Goal: Task Accomplishment & Management: Manage account settings

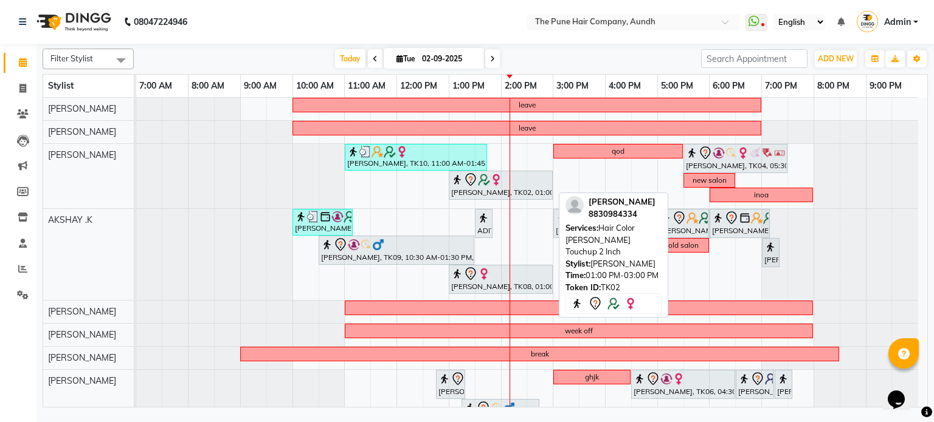
click at [480, 191] on div "[PERSON_NAME], TK02, 01:00 PM-03:00 PM, Hair Color [PERSON_NAME] Touchup 2 Inch" at bounding box center [500, 186] width 101 height 26
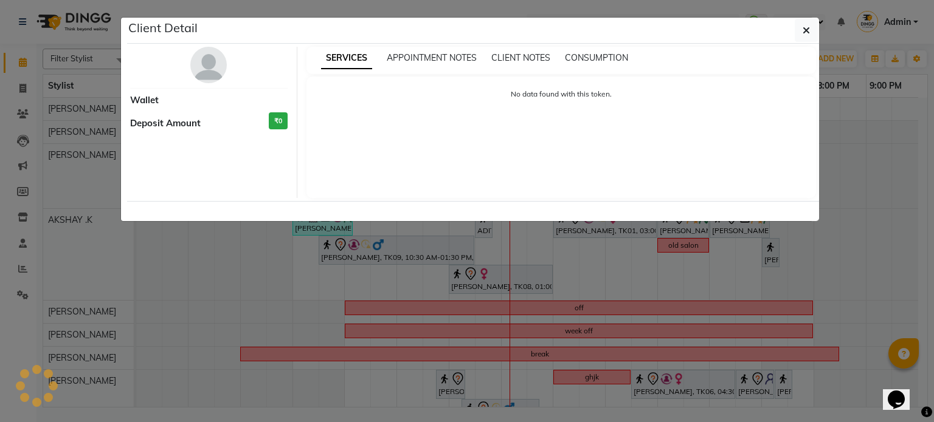
select select "7"
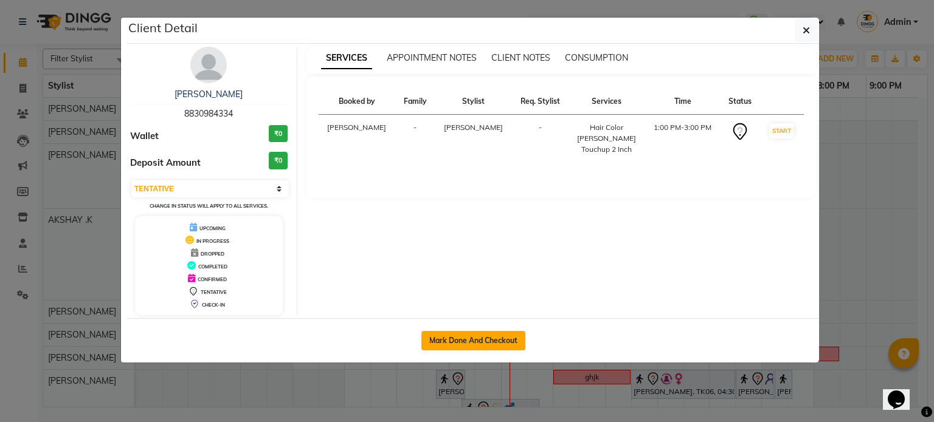
click at [456, 339] on button "Mark Done And Checkout" at bounding box center [473, 340] width 104 height 19
select select "106"
select select "service"
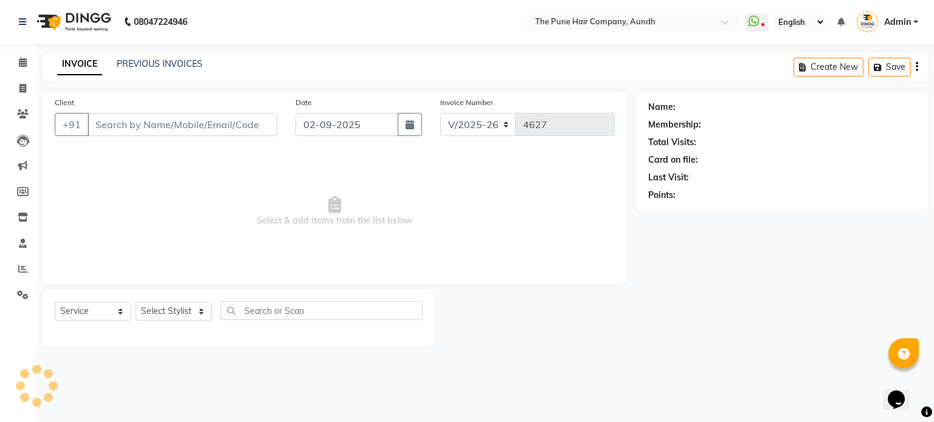
select select "3"
type input "8830984334"
select select "3340"
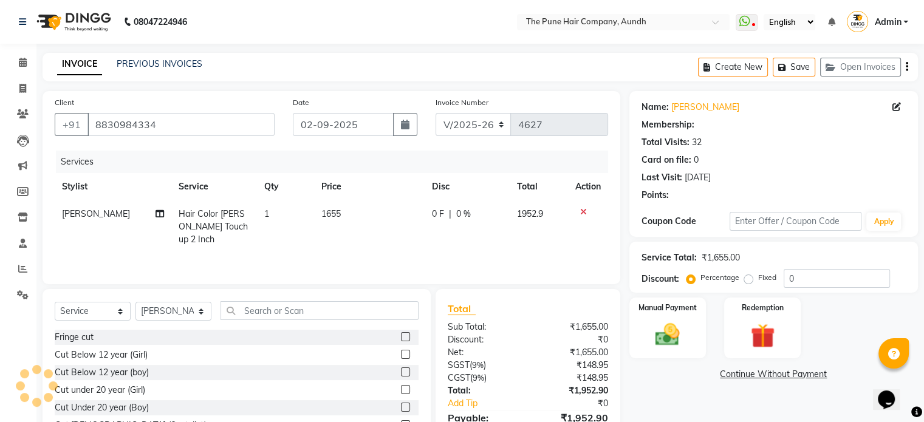
type input "20"
select select "1: Object"
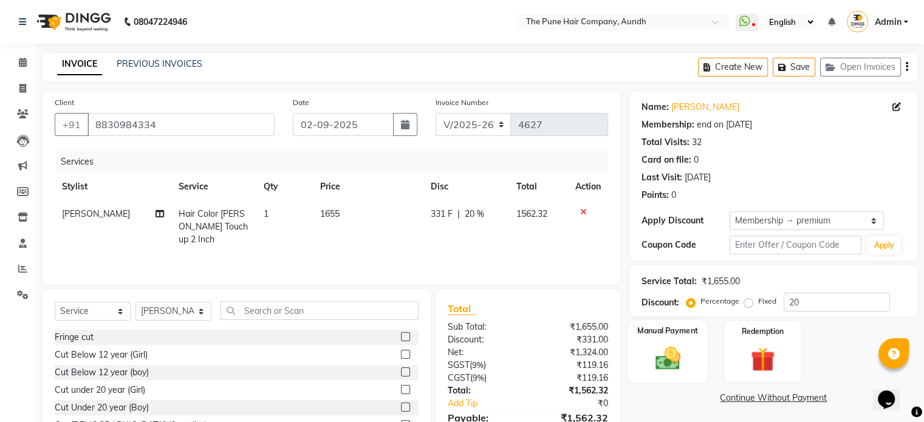
click at [666, 361] on img at bounding box center [667, 359] width 41 height 29
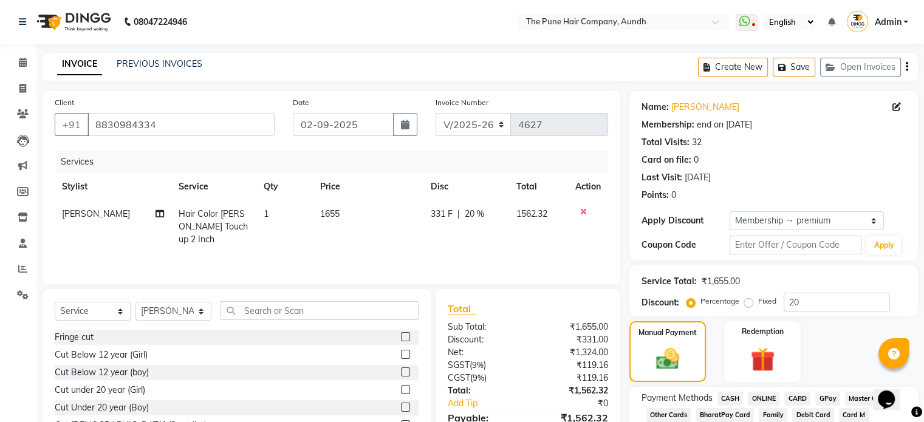
click at [759, 399] on span "ONLINE" at bounding box center [764, 399] width 32 height 14
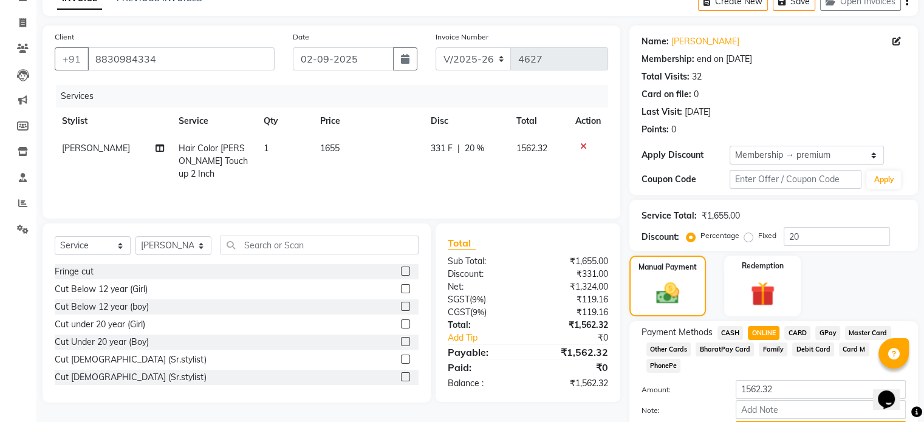
scroll to position [116, 0]
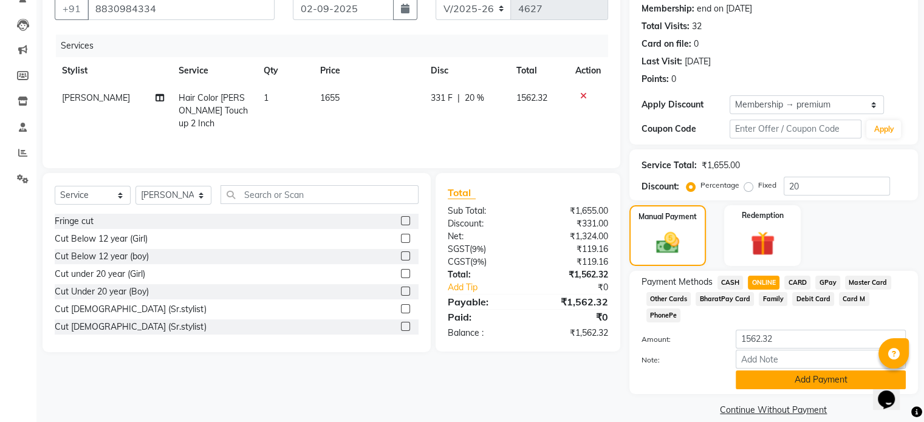
click at [784, 371] on button "Add Payment" at bounding box center [821, 380] width 170 height 19
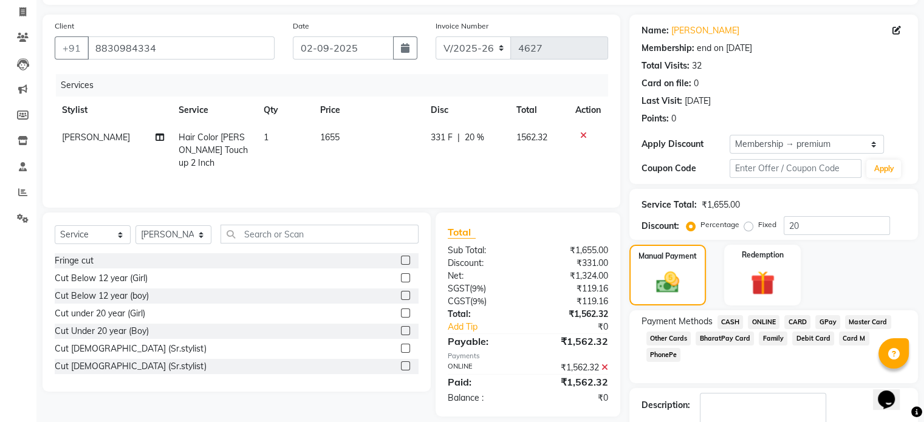
scroll to position [55, 0]
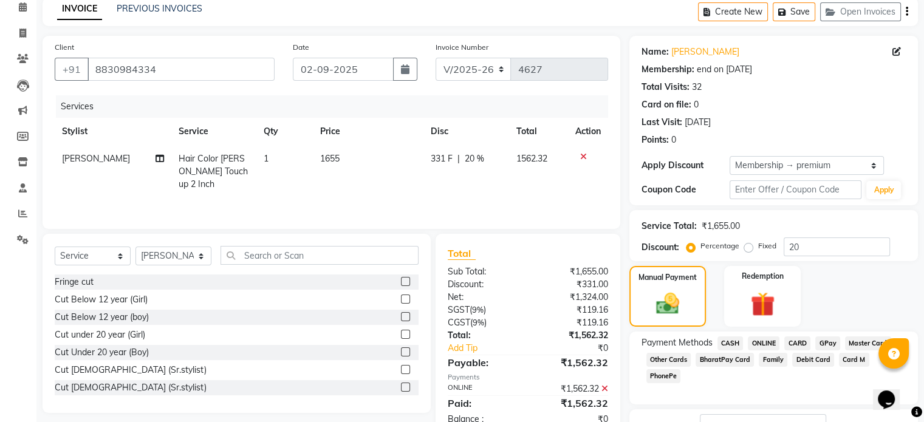
click at [771, 346] on span "ONLINE" at bounding box center [764, 344] width 32 height 14
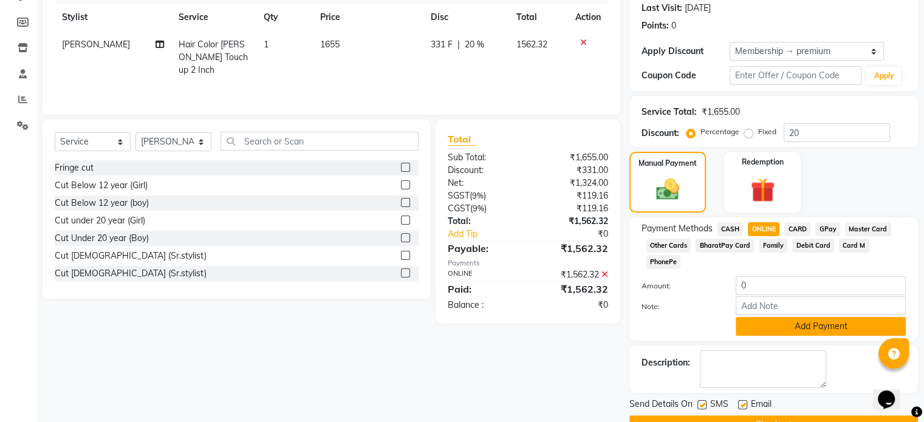
scroll to position [177, 0]
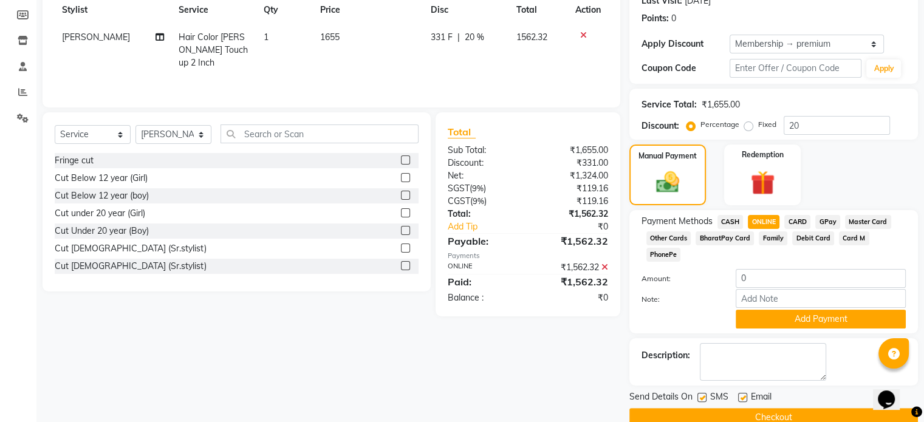
click at [740, 408] on button "Checkout" at bounding box center [774, 417] width 289 height 19
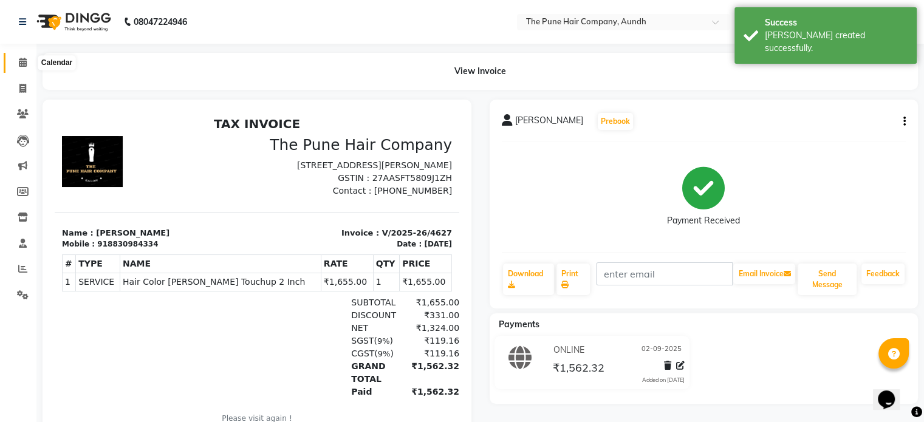
click at [21, 66] on icon at bounding box center [23, 62] width 8 height 9
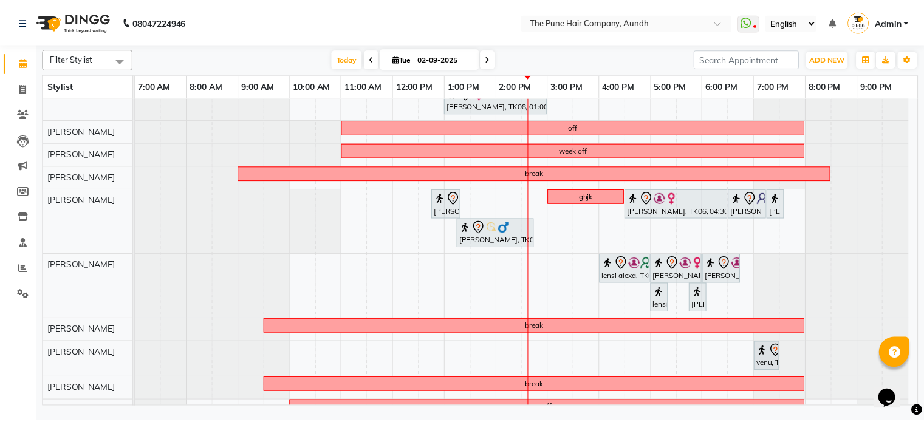
scroll to position [182, 0]
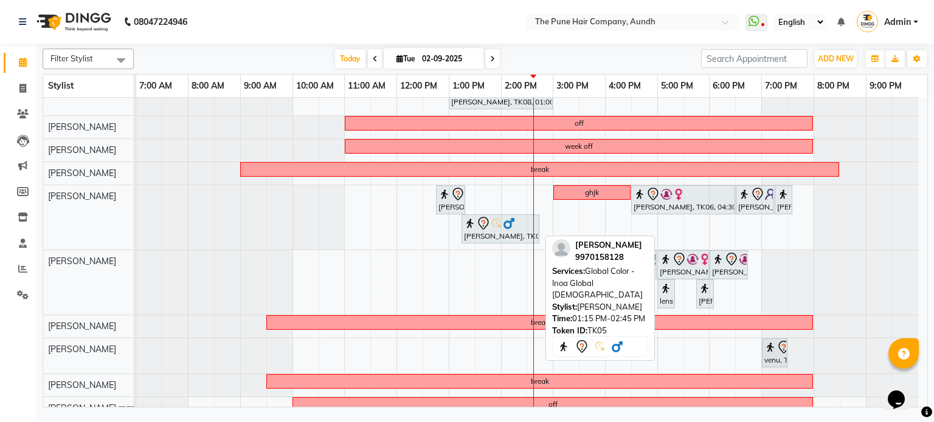
click at [483, 229] on div "[PERSON_NAME], TK05, 01:15 PM-02:45 PM, Global Color - Inoa Global [DEMOGRAPHIC…" at bounding box center [500, 229] width 75 height 26
select select "7"
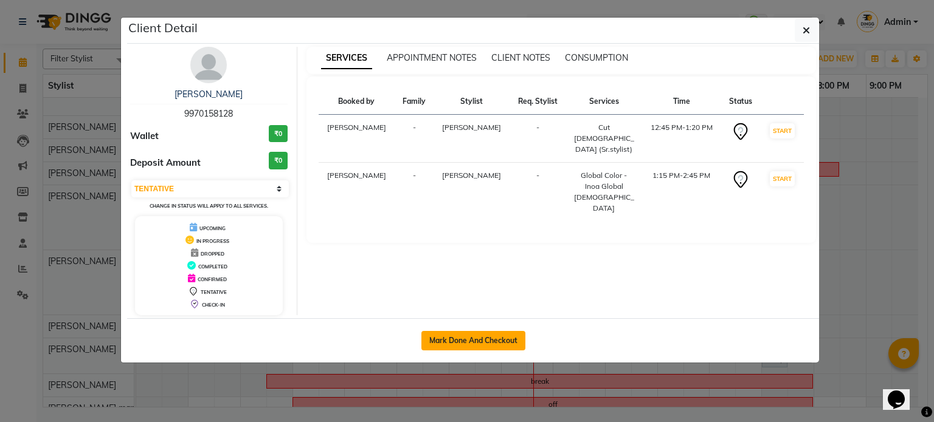
click at [451, 341] on button "Mark Done And Checkout" at bounding box center [473, 340] width 104 height 19
select select "106"
select select "service"
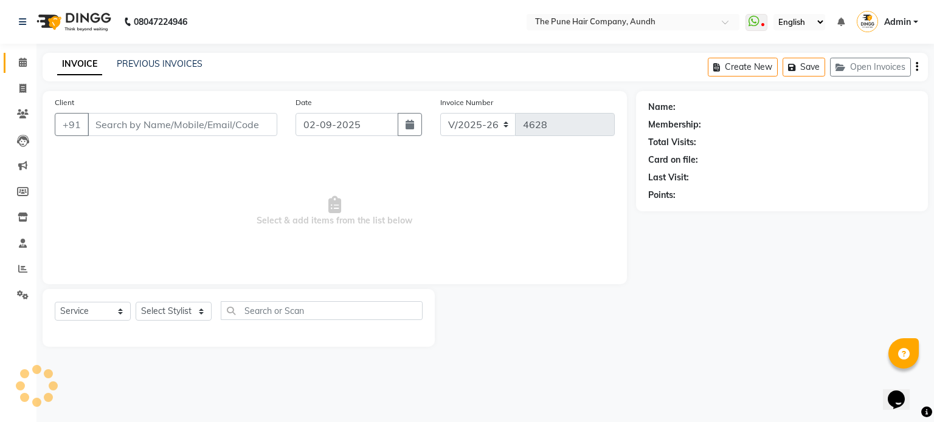
type input "9970158128"
select select "49441"
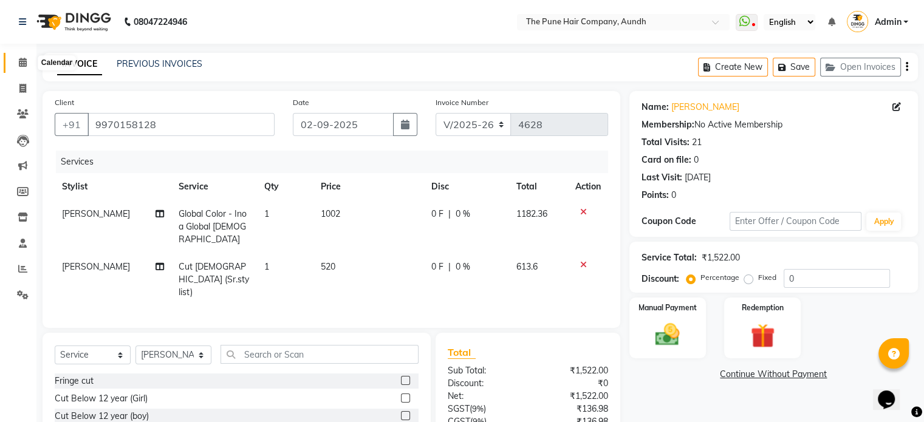
click at [20, 66] on icon at bounding box center [23, 62] width 8 height 9
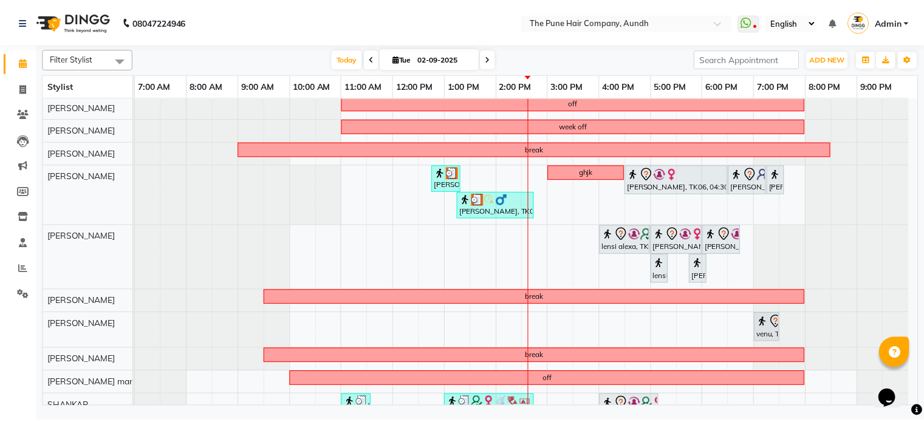
scroll to position [182, 0]
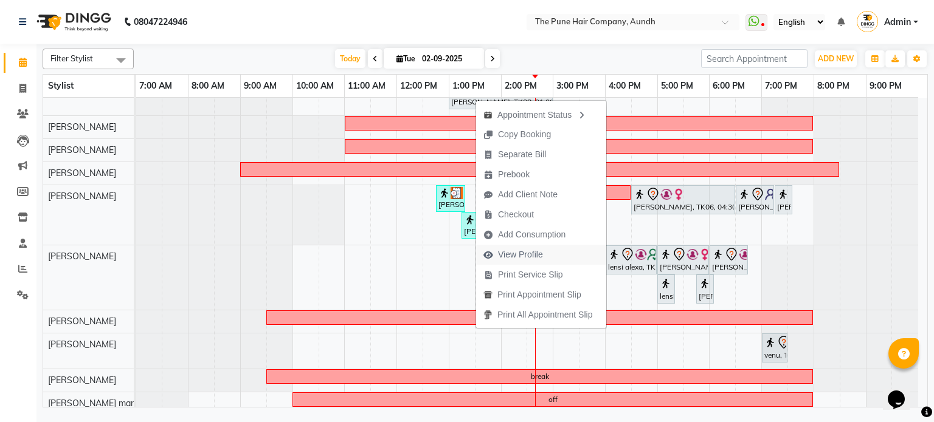
click at [512, 256] on span "View Profile" at bounding box center [520, 255] width 45 height 13
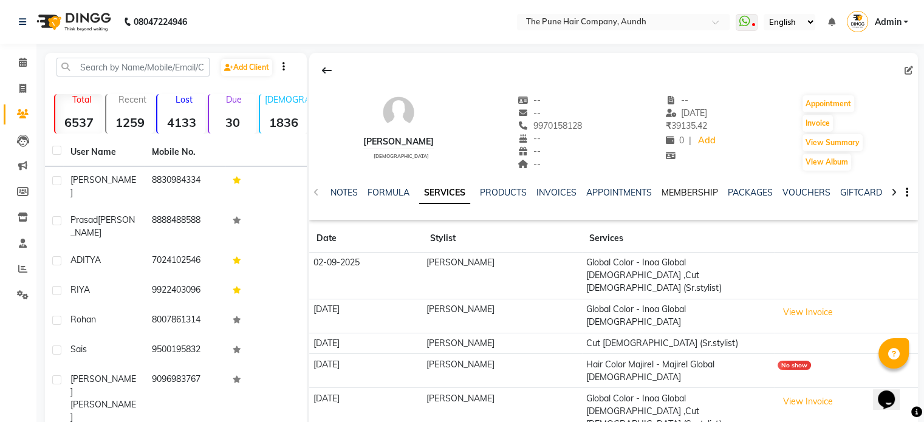
click at [683, 187] on link "MEMBERSHIP" at bounding box center [690, 192] width 57 height 11
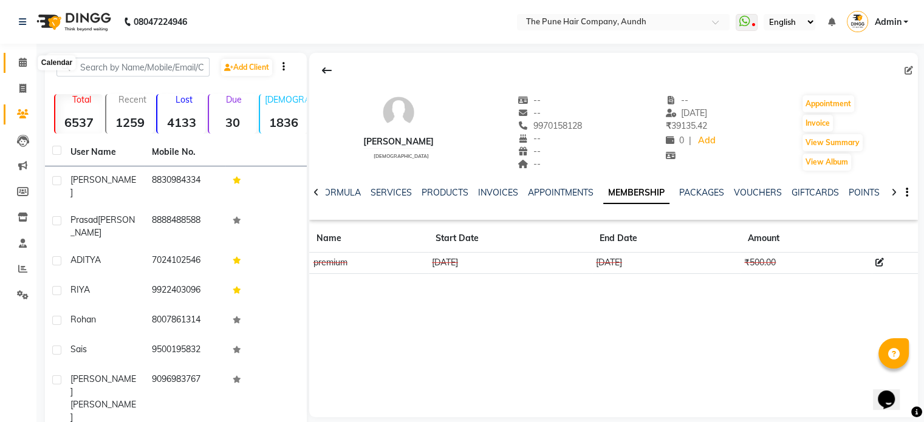
click at [16, 60] on span at bounding box center [22, 63] width 21 height 14
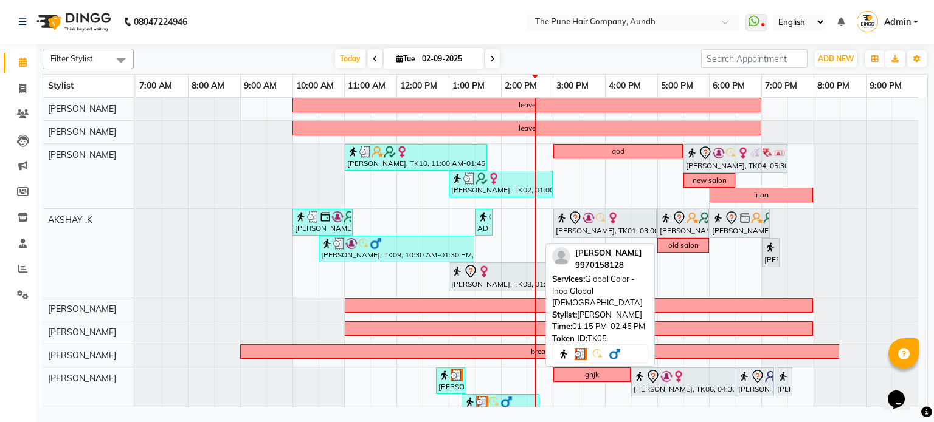
click at [486, 399] on img at bounding box center [482, 402] width 12 height 12
select select "3"
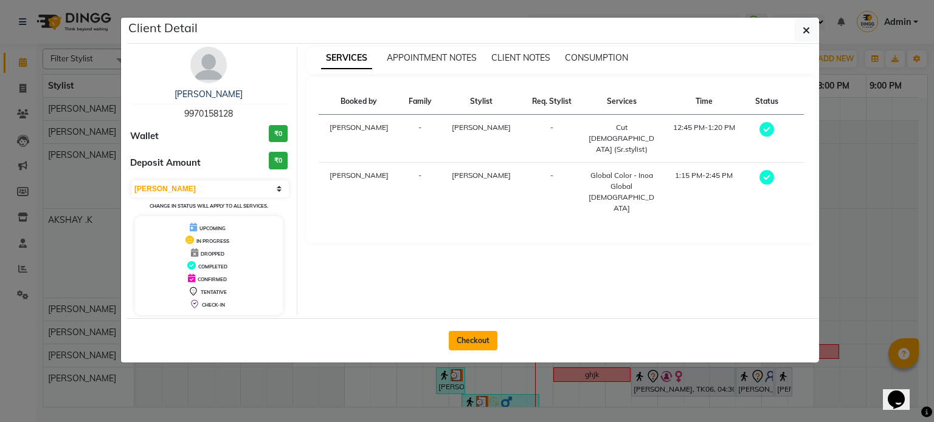
click at [484, 337] on button "Checkout" at bounding box center [473, 340] width 49 height 19
select select "106"
select select "service"
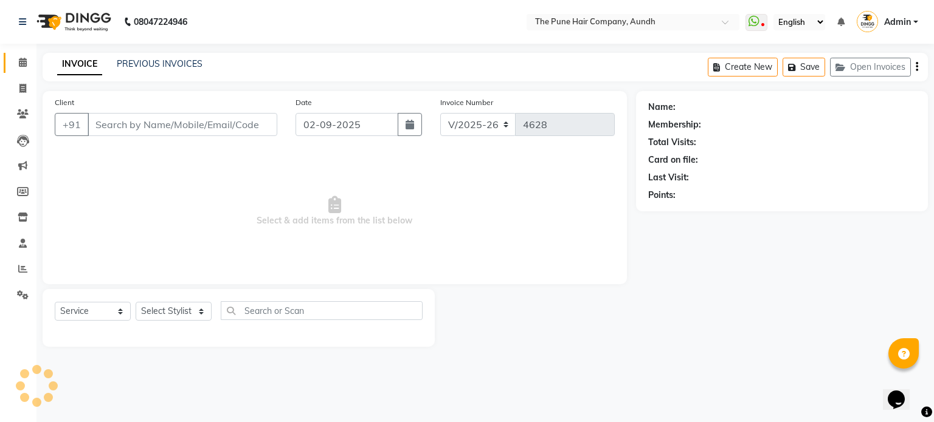
type input "9970158128"
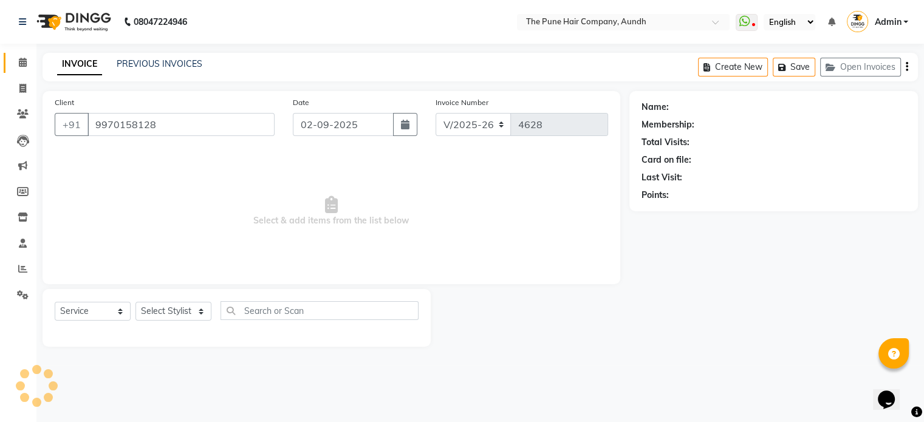
select select "49441"
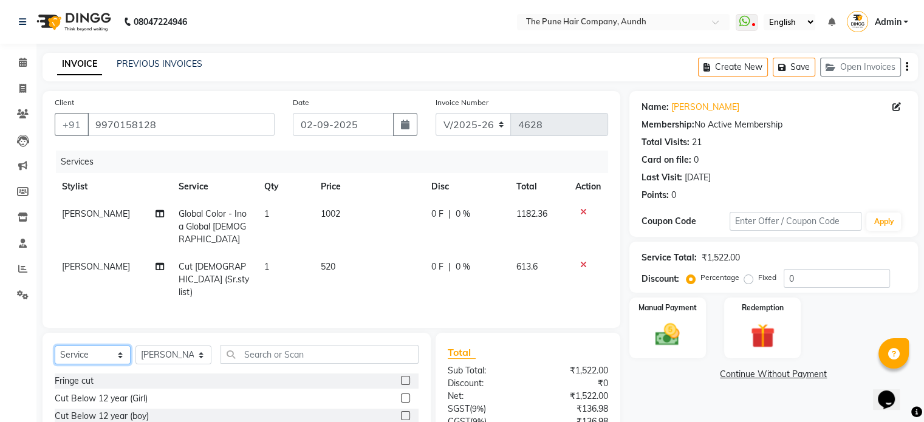
click at [102, 346] on select "Select Service Product Membership Package Voucher Prepaid Gift Card" at bounding box center [93, 355] width 76 height 19
click at [55, 346] on select "Select Service Product Membership Package Voucher Prepaid Gift Card" at bounding box center [93, 355] width 76 height 19
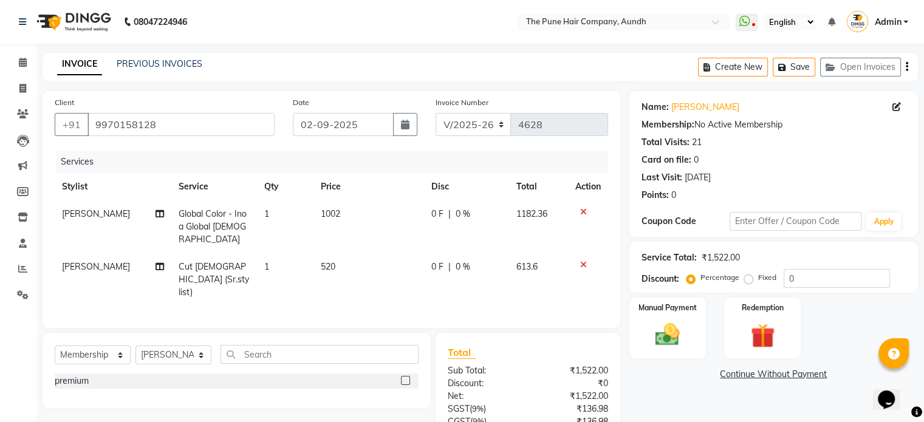
click at [405, 376] on label at bounding box center [405, 380] width 9 height 9
click at [405, 377] on input "checkbox" at bounding box center [405, 381] width 8 height 8
select select "select"
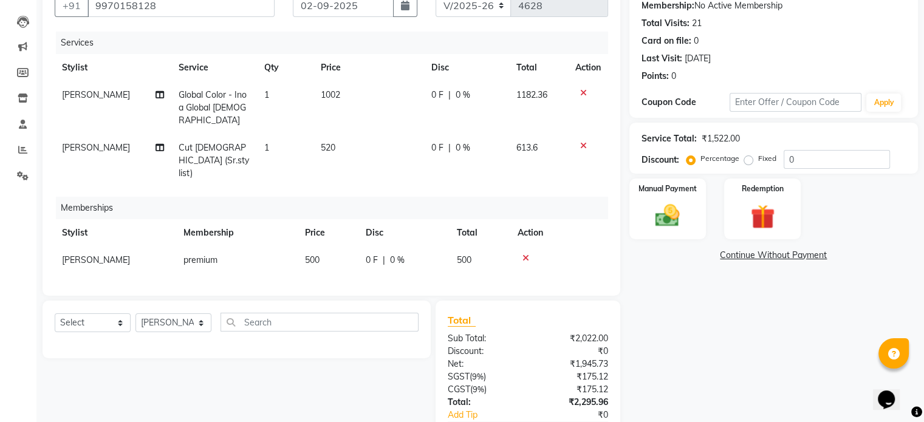
scroll to position [122, 0]
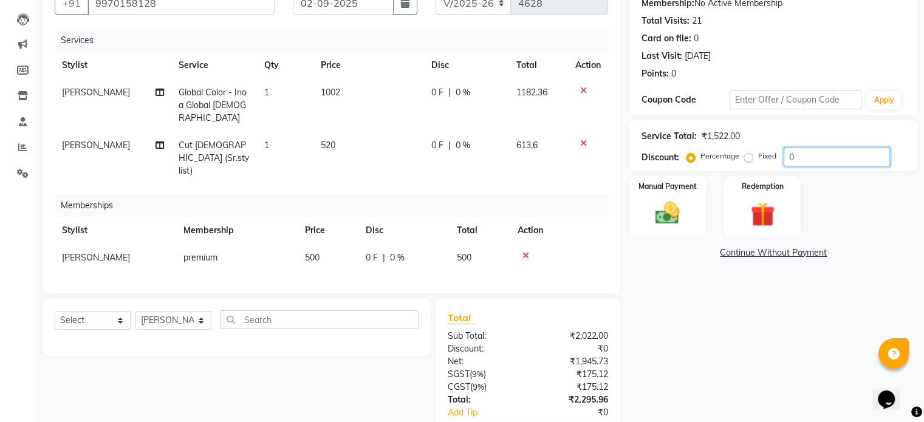
click at [835, 157] on input "0" at bounding box center [837, 157] width 106 height 19
click at [676, 213] on img at bounding box center [667, 213] width 41 height 29
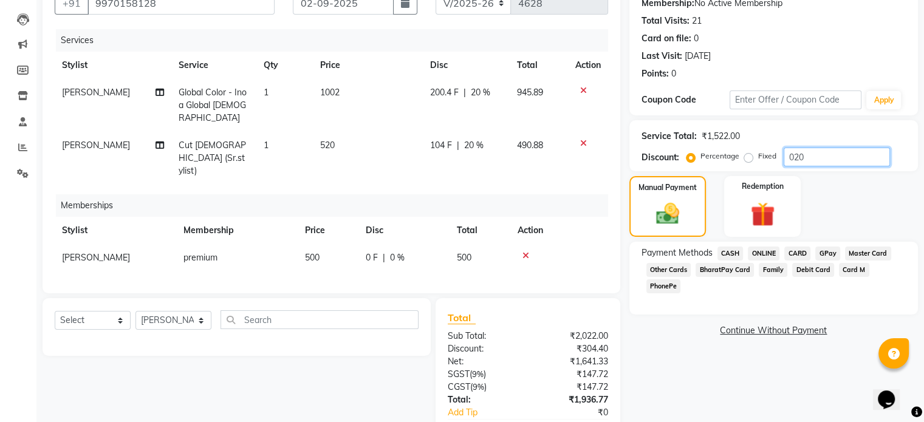
click at [820, 157] on input "020" at bounding box center [837, 157] width 106 height 19
type input "0"
type input "20"
click at [763, 250] on span "ONLINE" at bounding box center [764, 254] width 32 height 14
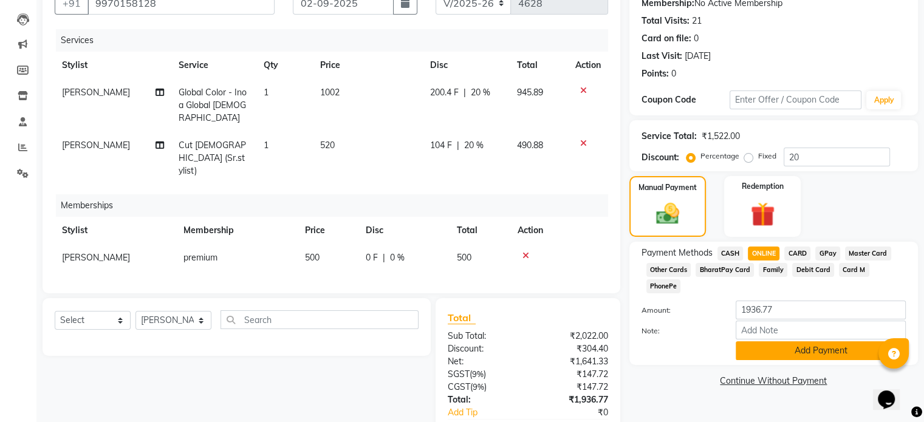
click at [830, 342] on button "Add Payment" at bounding box center [821, 351] width 170 height 19
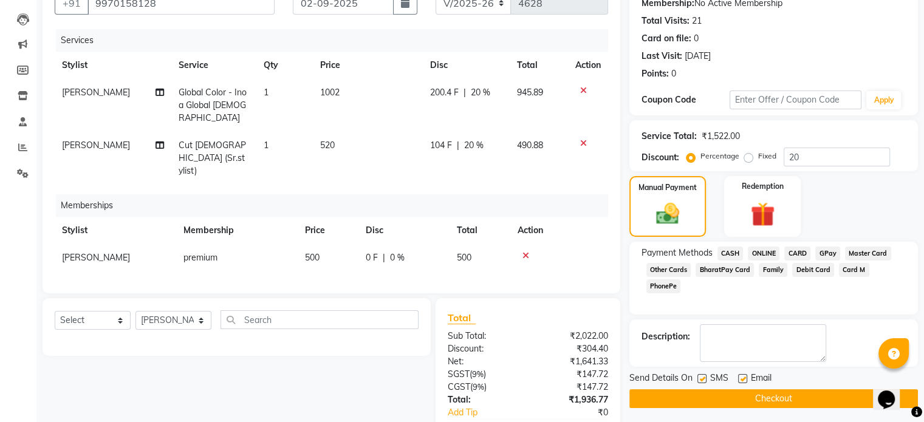
click at [790, 393] on button "Checkout" at bounding box center [774, 399] width 289 height 19
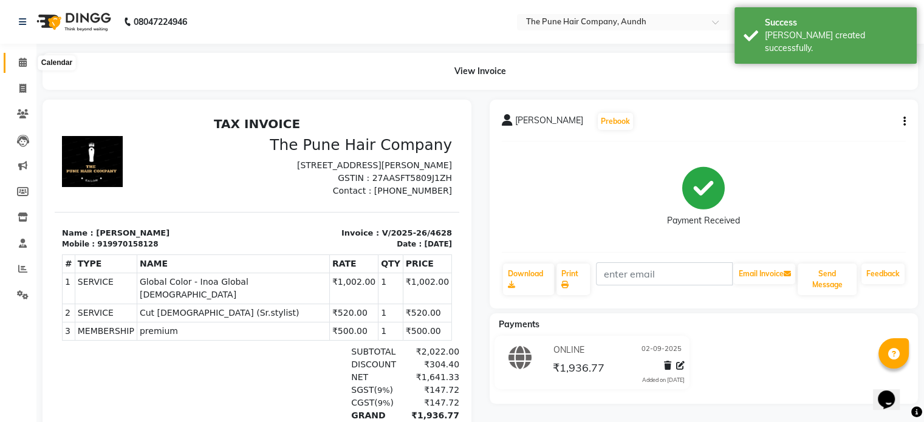
click at [22, 66] on icon at bounding box center [23, 62] width 8 height 9
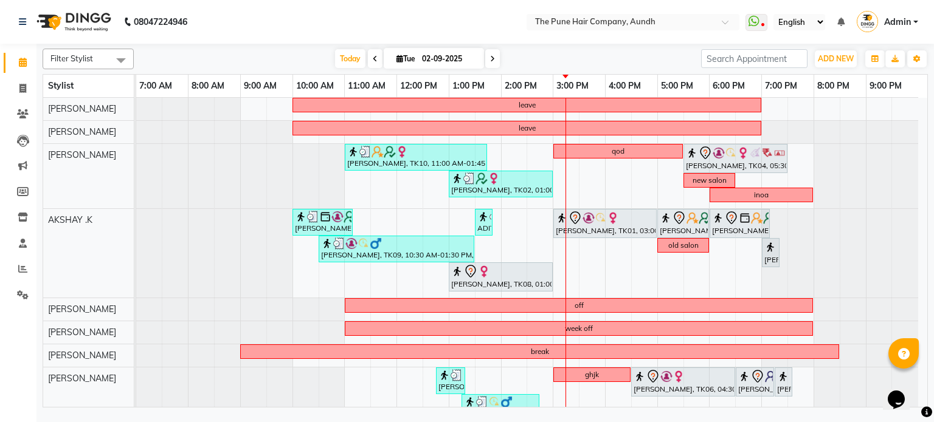
click at [490, 57] on icon at bounding box center [492, 58] width 5 height 7
type input "[DATE]"
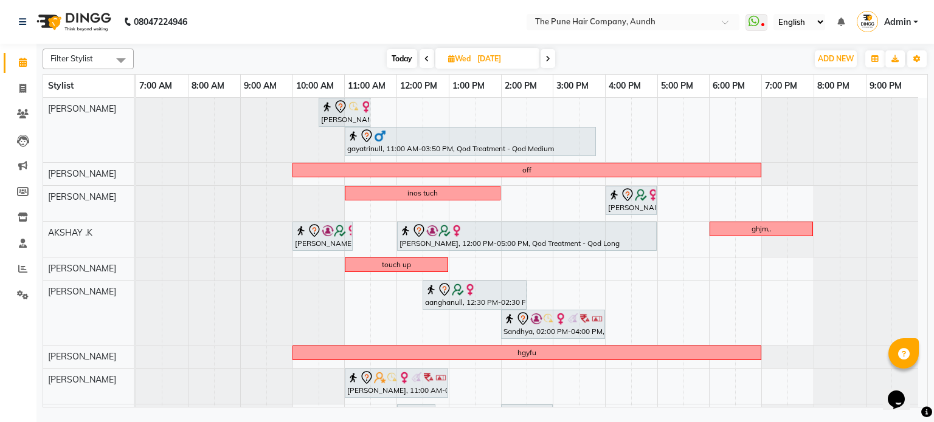
click at [743, 313] on div "[PERSON_NAME], 10:30 AM-11:30 AM, Cut [DEMOGRAPHIC_DATA] ( Top Stylist ) gayatr…" at bounding box center [531, 333] width 791 height 470
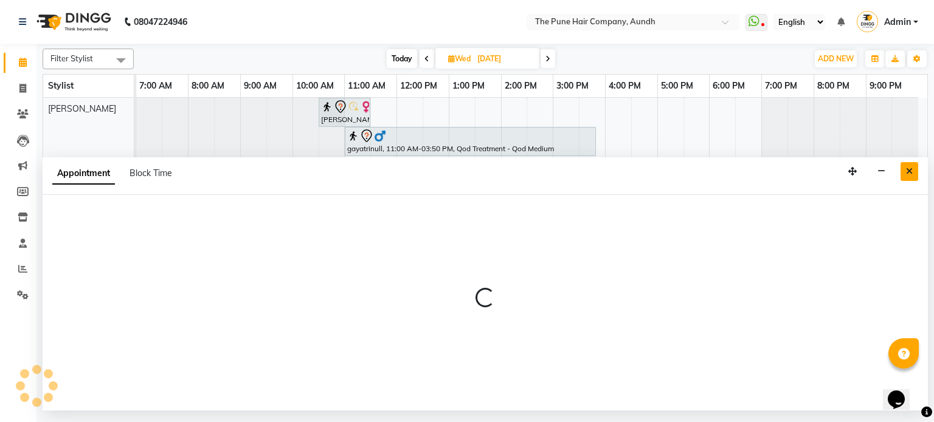
select select "18078"
select select "tentative"
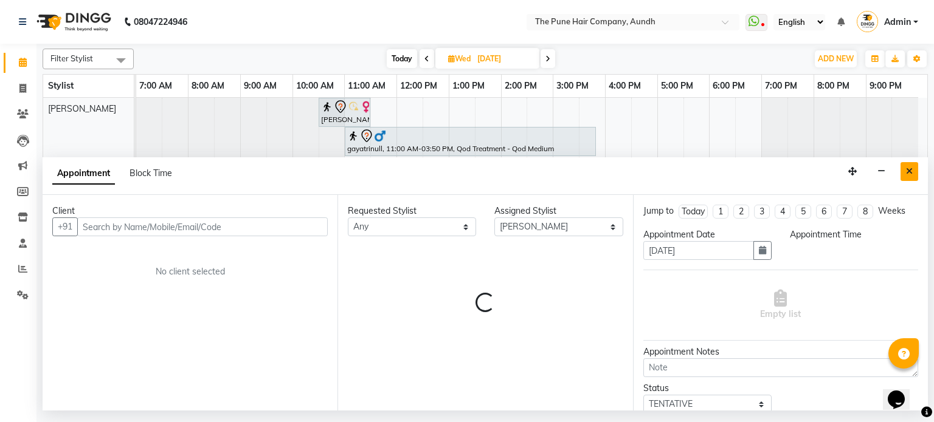
select select "1110"
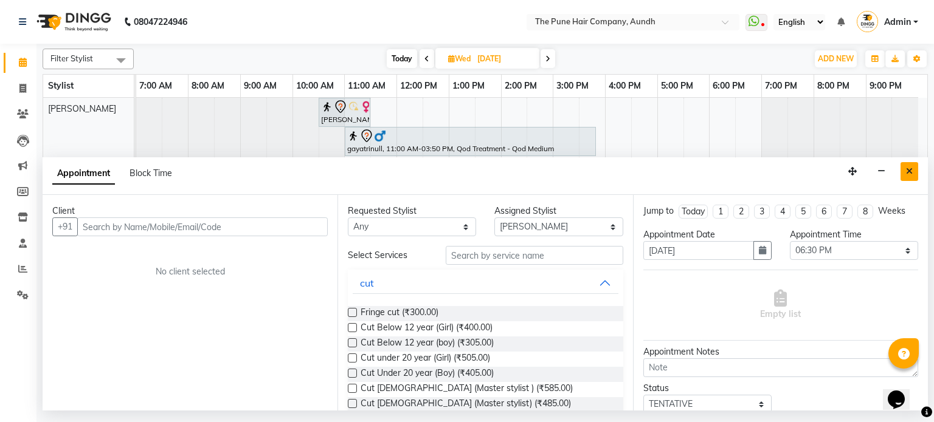
click at [907, 172] on icon "Close" at bounding box center [909, 171] width 7 height 9
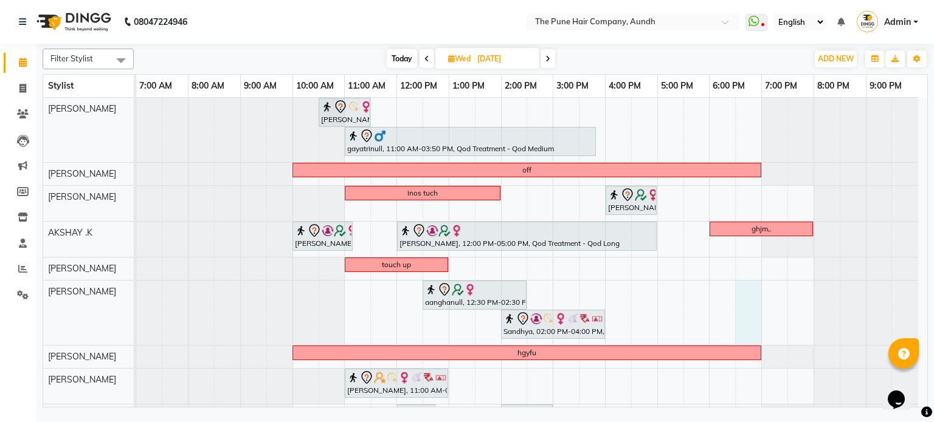
click at [751, 297] on div "[PERSON_NAME], 10:30 AM-11:30 AM, Cut [DEMOGRAPHIC_DATA] ( Top Stylist ) gayatr…" at bounding box center [531, 333] width 791 height 470
select select "18078"
select select "1110"
select select "tentative"
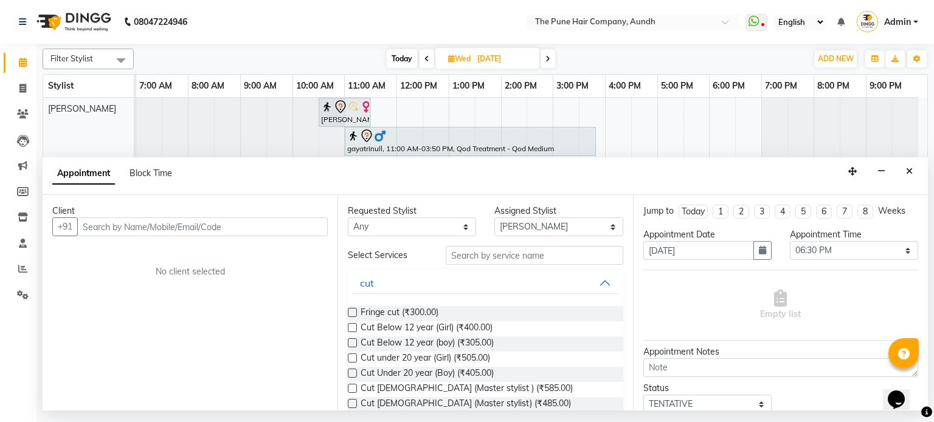
click at [191, 224] on input "text" at bounding box center [202, 227] width 250 height 19
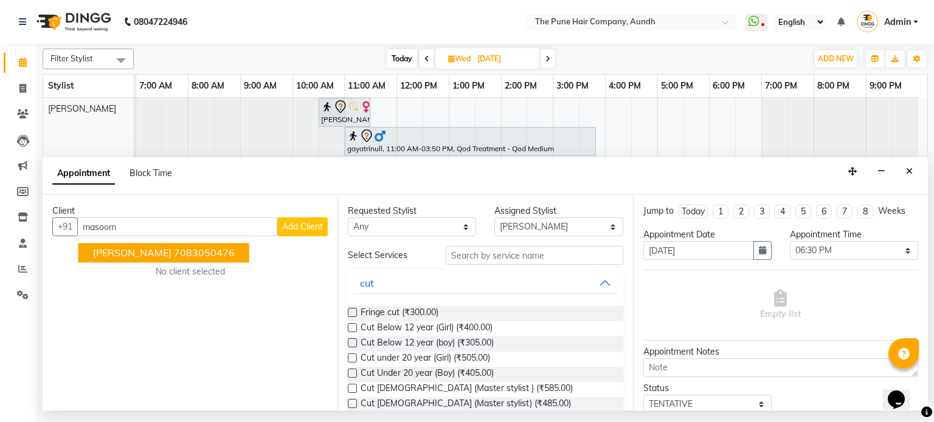
click at [174, 255] on ngb-highlight "7083050476" at bounding box center [204, 253] width 61 height 12
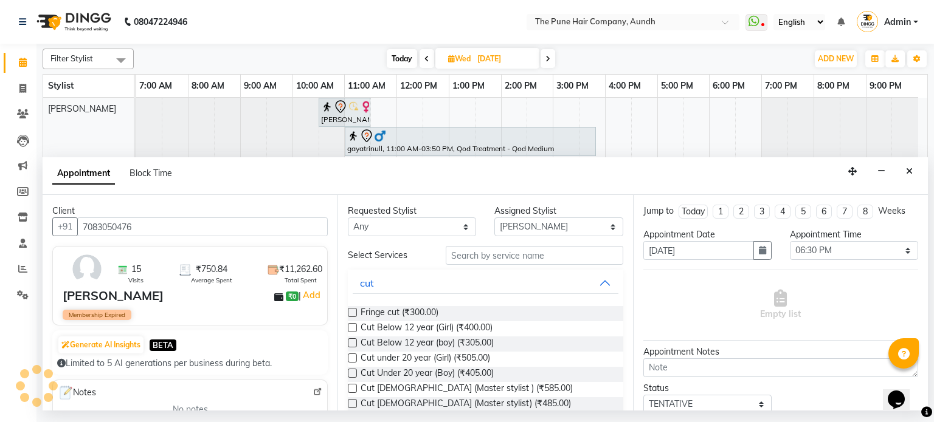
type input "7083050476"
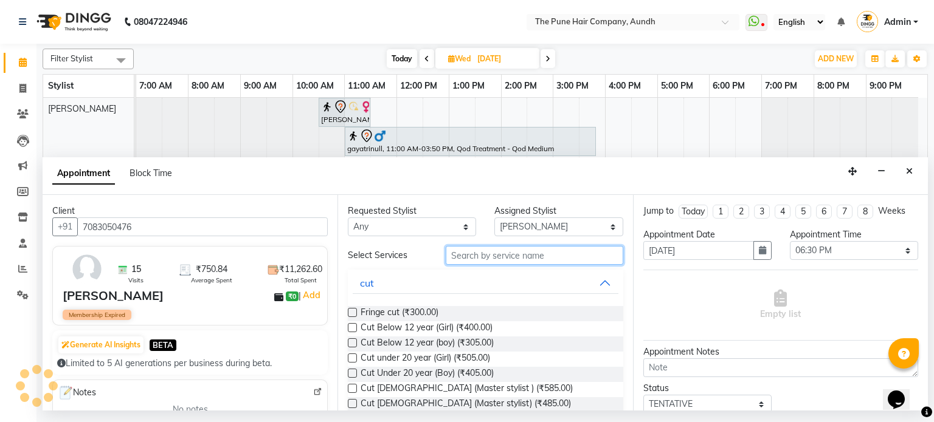
click at [472, 255] on input "text" at bounding box center [533, 255] width 177 height 19
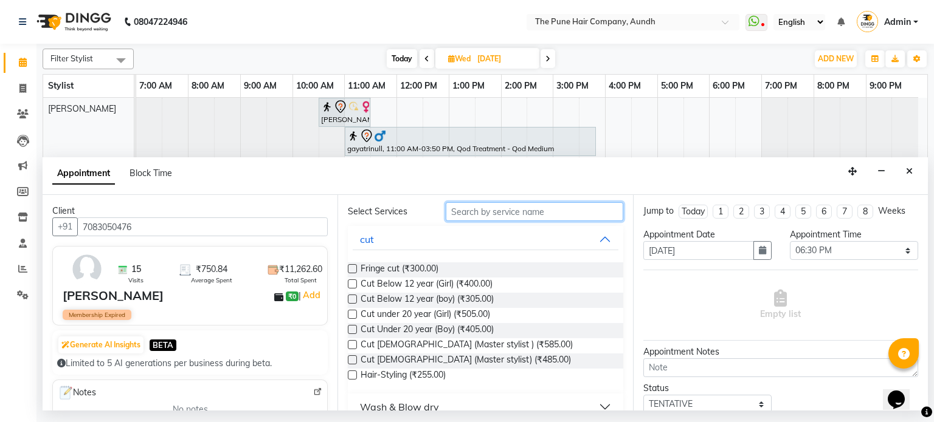
scroll to position [61, 0]
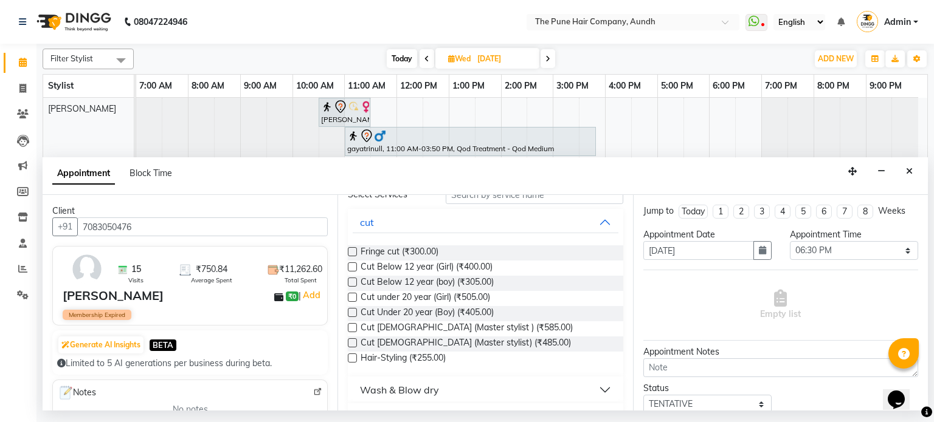
click at [352, 342] on label at bounding box center [352, 343] width 9 height 9
click at [352, 342] on input "checkbox" at bounding box center [352, 344] width 8 height 8
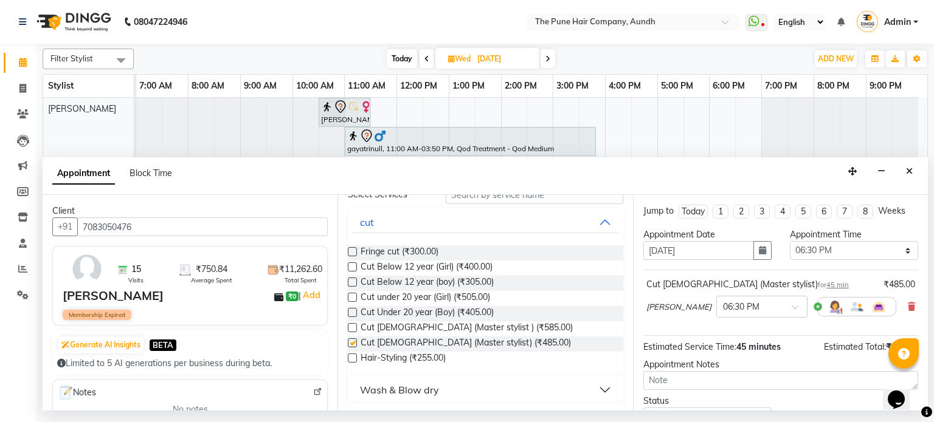
checkbox input "false"
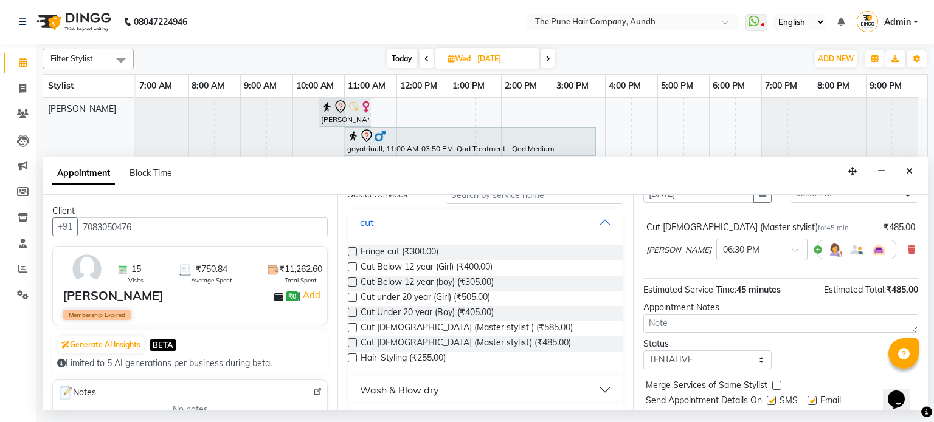
scroll to position [93, 0]
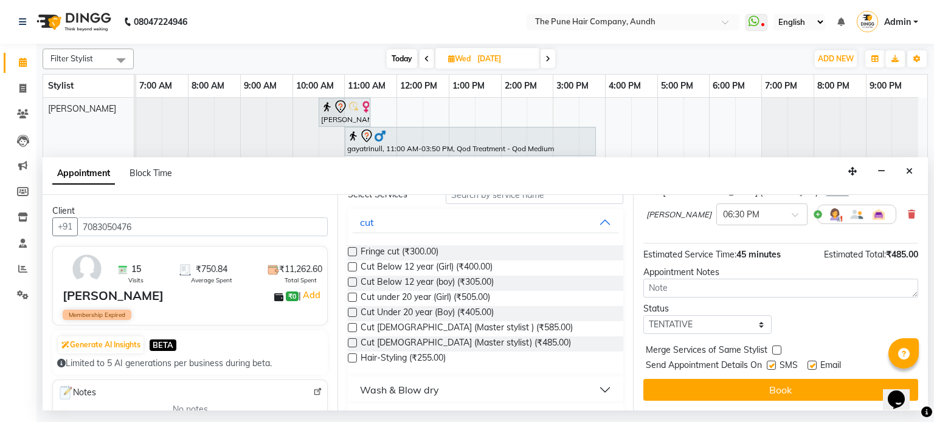
click at [735, 395] on button "Book" at bounding box center [780, 390] width 275 height 22
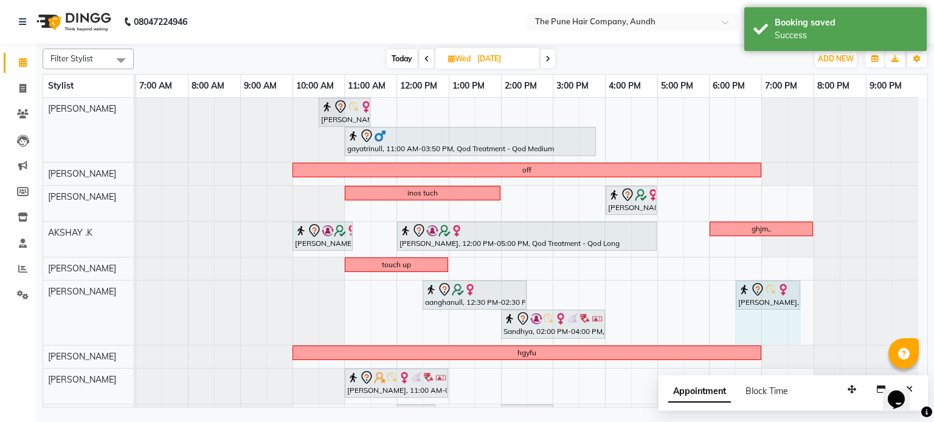
drag, startPoint x: 774, startPoint y: 292, endPoint x: 788, endPoint y: 298, distance: 15.0
click at [136, 298] on div "aanghanull, 12:30 PM-02:30 PM, Hair Spa Hydrating & Purifying (Care) - Hair Spa…" at bounding box center [136, 313] width 0 height 64
